Goal: Task Accomplishment & Management: Use online tool/utility

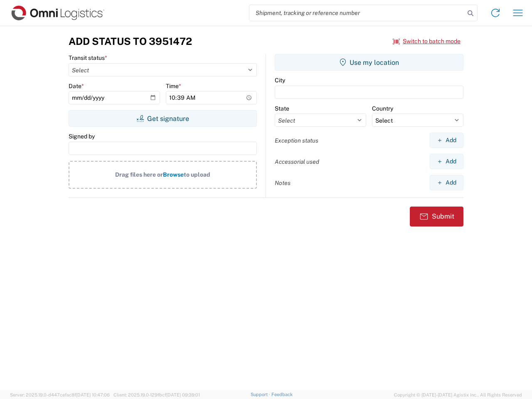
click at [357, 13] on input "search" at bounding box center [356, 13] width 215 height 16
click at [470, 13] on icon at bounding box center [471, 13] width 12 height 12
click at [495, 13] on icon at bounding box center [495, 12] width 13 height 13
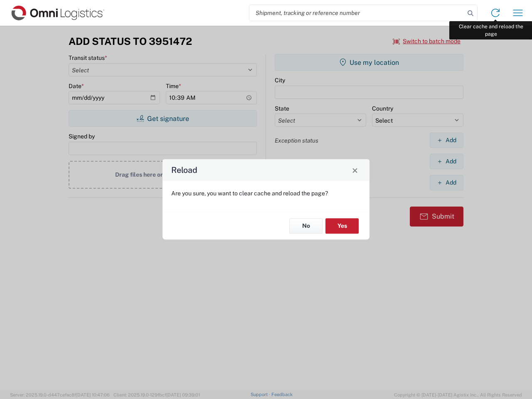
click at [518, 13] on div "Reload Are you sure, you want to clear cache and reload the page? No Yes" at bounding box center [266, 199] width 532 height 399
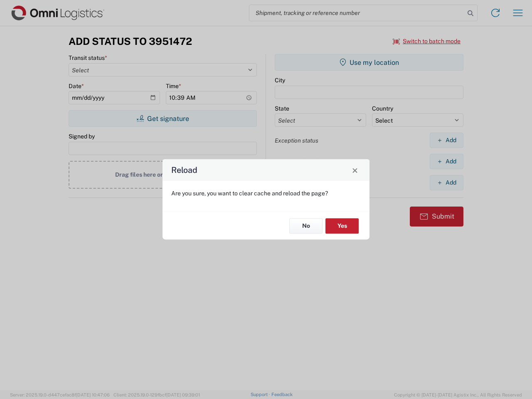
click at [427, 41] on div "Reload Are you sure, you want to clear cache and reload the page? No Yes" at bounding box center [266, 199] width 532 height 399
click at [162, 118] on div "Reload Are you sure, you want to clear cache and reload the page? No Yes" at bounding box center [266, 199] width 532 height 399
click at [369, 62] on div "Reload Are you sure, you want to clear cache and reload the page? No Yes" at bounding box center [266, 199] width 532 height 399
click at [446, 140] on div "Reload Are you sure, you want to clear cache and reload the page? No Yes" at bounding box center [266, 199] width 532 height 399
click at [446, 161] on div "Reload Are you sure, you want to clear cache and reload the page? No Yes" at bounding box center [266, 199] width 532 height 399
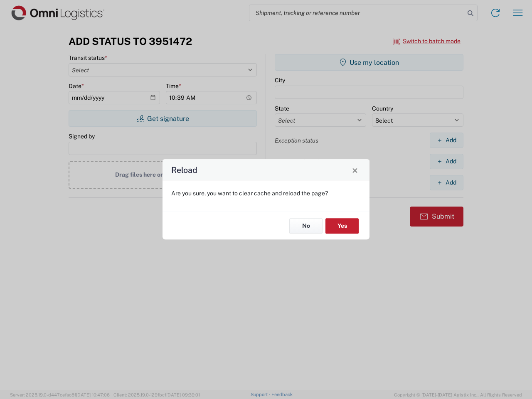
click at [446, 182] on div "Reload Are you sure, you want to clear cache and reload the page? No Yes" at bounding box center [266, 199] width 532 height 399
